Goal: Find specific page/section: Find specific page/section

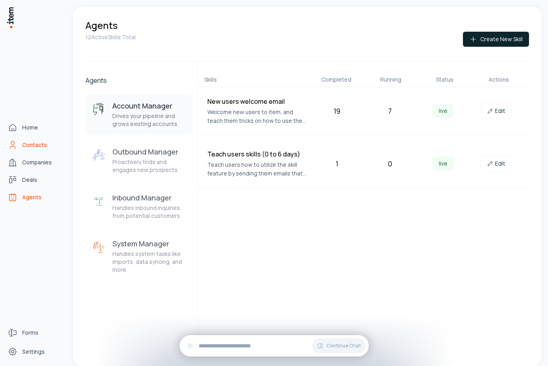
click at [11, 146] on icon "Contacts" at bounding box center [13, 145] width 10 height 10
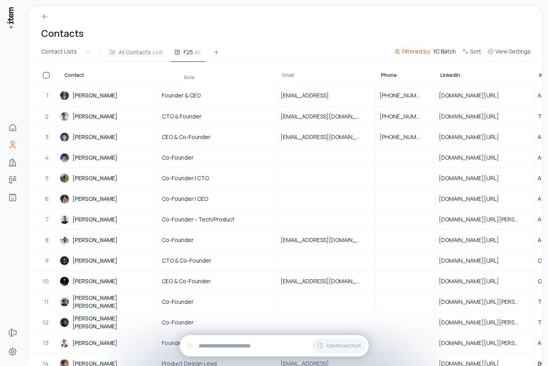
drag, startPoint x: 177, startPoint y: 83, endPoint x: 198, endPoint y: 86, distance: 20.7
click at [131, 60] on button "All Contacts 2418" at bounding box center [137, 55] width 62 height 14
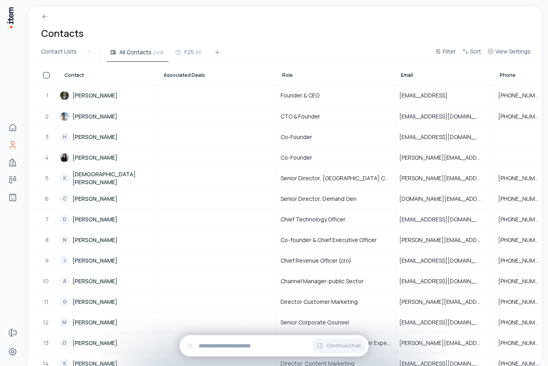
click at [178, 75] on span "Associated Deals" at bounding box center [185, 75] width 42 height 6
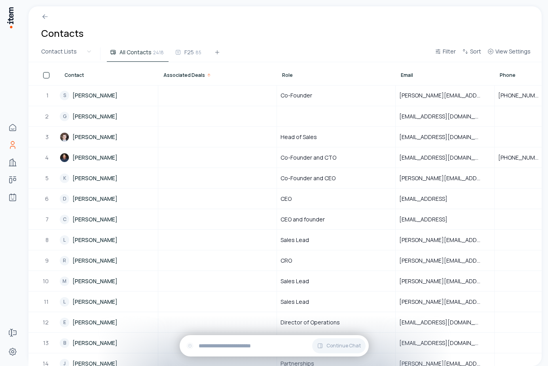
click at [178, 75] on span "Associated Deals" at bounding box center [185, 75] width 42 height 6
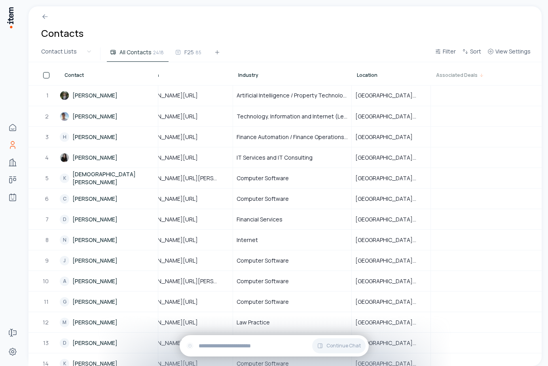
scroll to position [0, 310]
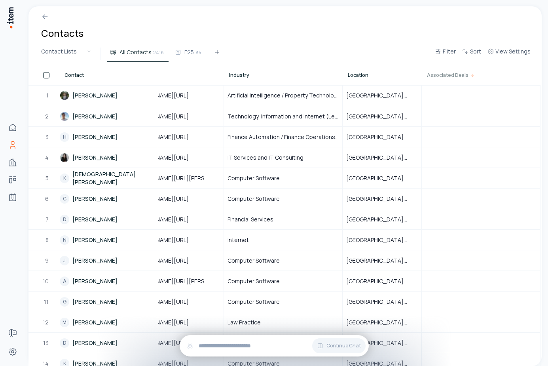
drag, startPoint x: 175, startPoint y: 75, endPoint x: 479, endPoint y: 76, distance: 303.8
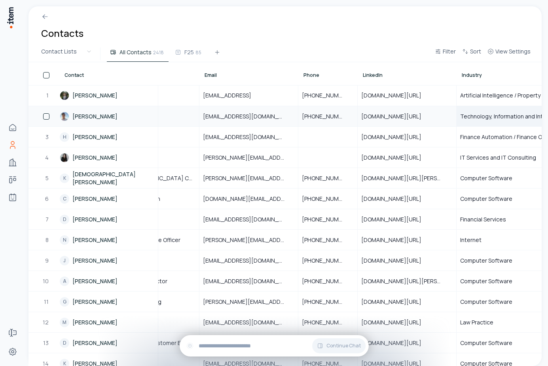
scroll to position [0, 0]
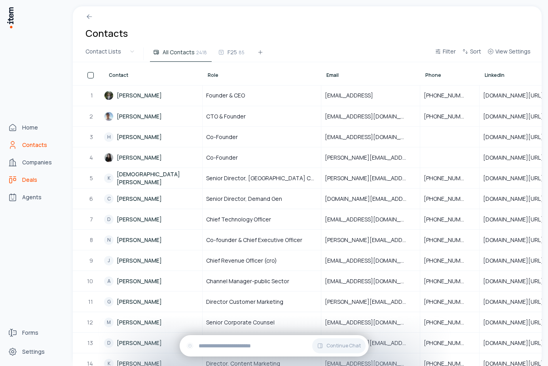
click at [17, 177] on icon "deals" at bounding box center [13, 180] width 10 height 10
